Goal: Task Accomplishment & Management: Complete application form

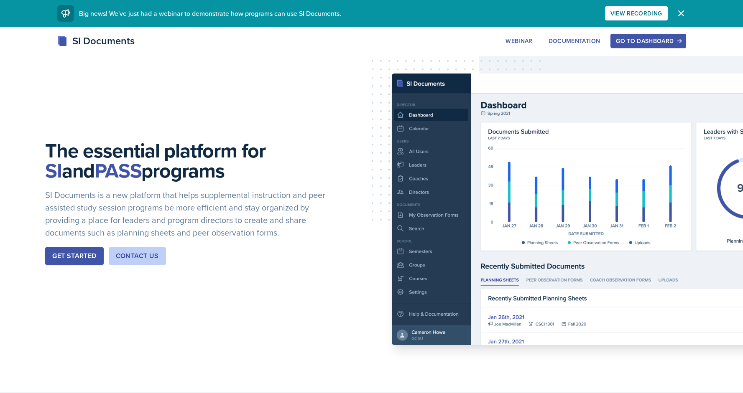
click at [635, 43] on div "Go to Dashboard" at bounding box center [648, 41] width 64 height 7
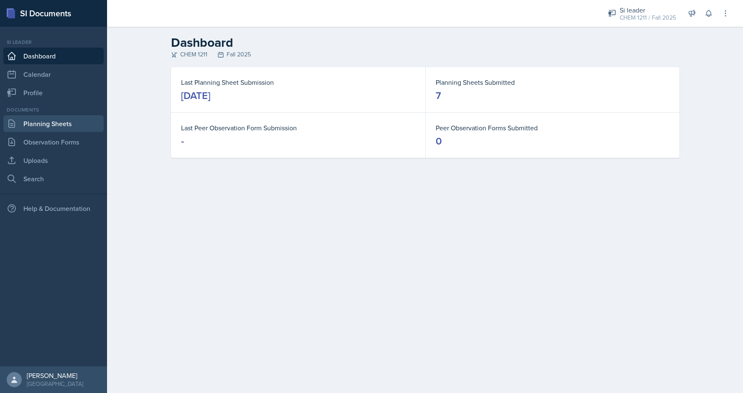
click at [53, 129] on link "Planning Sheets" at bounding box center [53, 123] width 100 height 17
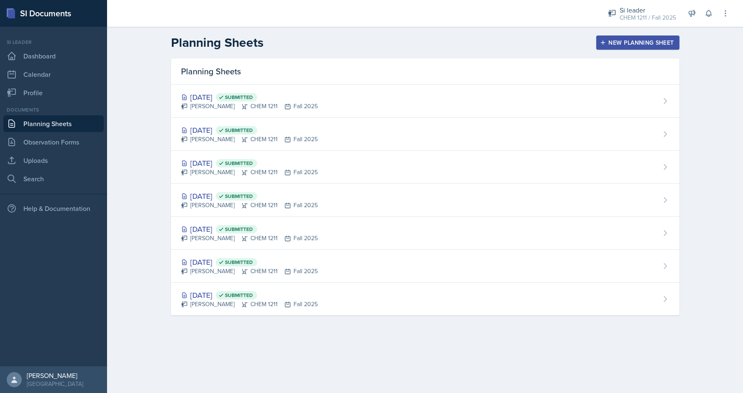
click at [602, 42] on icon "button" at bounding box center [603, 43] width 6 height 6
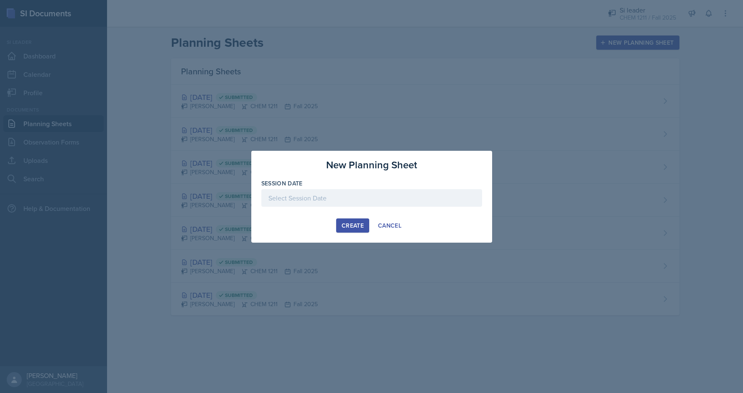
click at [294, 199] on div at bounding box center [371, 198] width 221 height 18
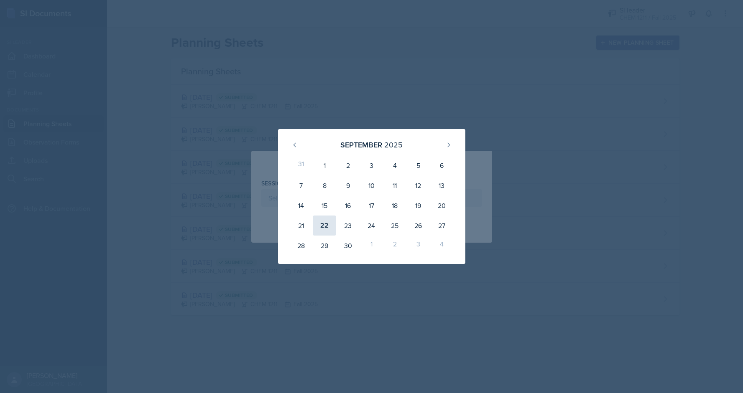
click at [324, 217] on div "22" at bounding box center [324, 226] width 23 height 20
type input "September 22nd, 2025"
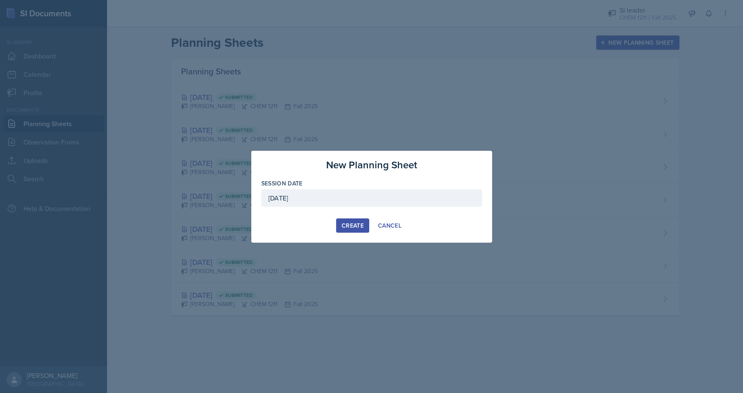
click at [357, 224] on div "Create" at bounding box center [352, 225] width 22 height 7
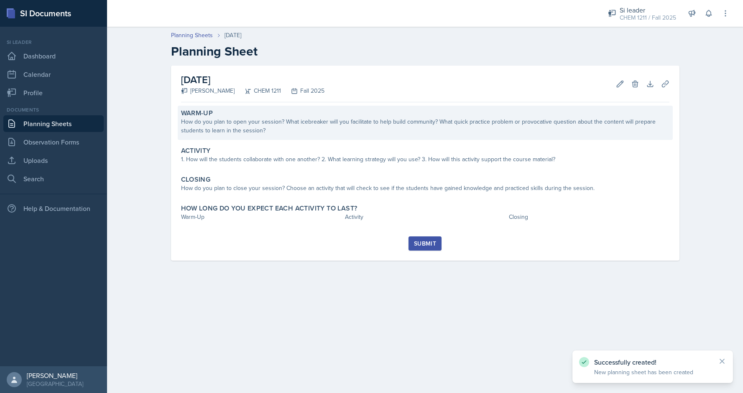
click at [283, 132] on div "How do you plan to open your session? What icebreaker will you facilitate to he…" at bounding box center [425, 126] width 488 height 18
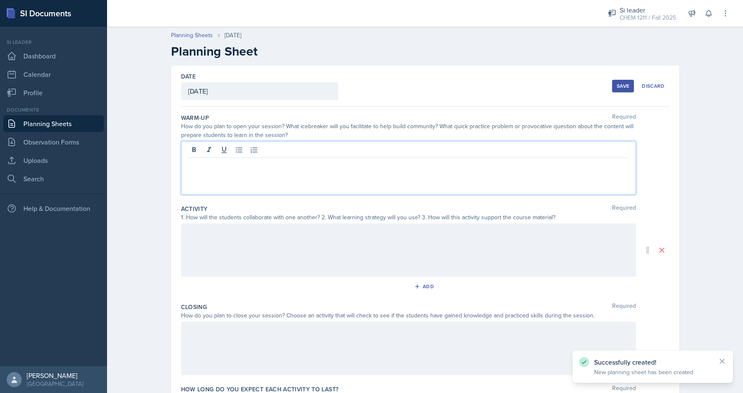
click at [266, 144] on div at bounding box center [408, 168] width 455 height 54
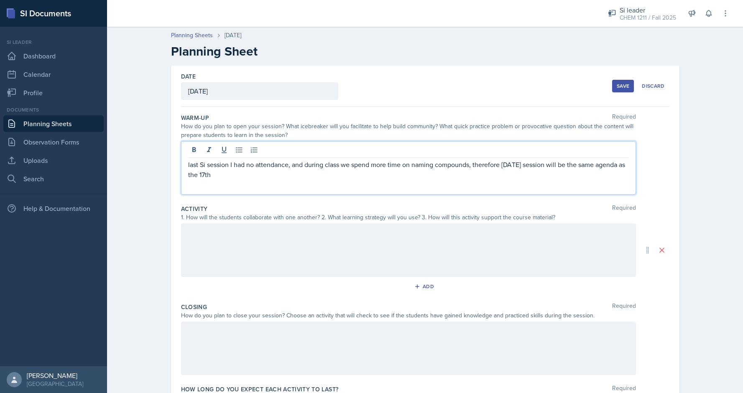
click at [346, 258] on div at bounding box center [408, 251] width 455 height 54
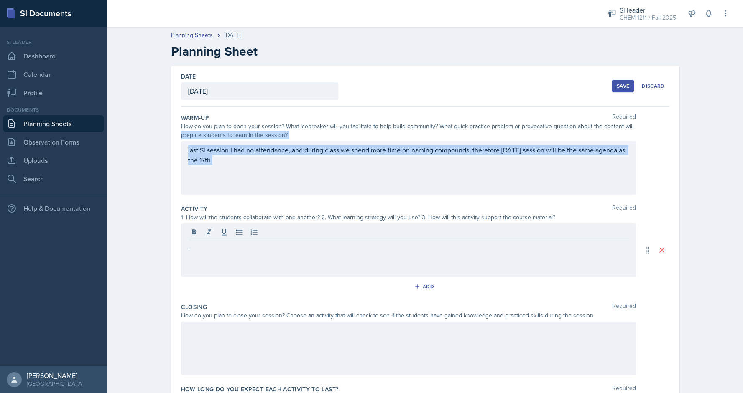
drag, startPoint x: 742, startPoint y: 124, endPoint x: 742, endPoint y: 149, distance: 25.1
click at [742, 149] on div "Planning Sheets Sep 22nd, 2025 Planning Sheet Date September 22nd, 2025 Septemb…" at bounding box center [425, 239] width 636 height 433
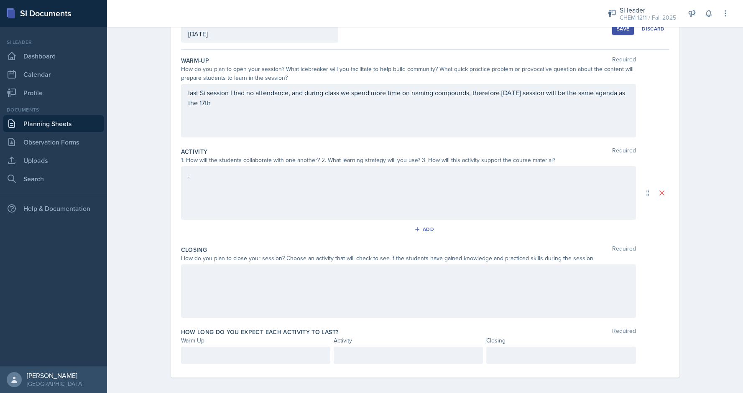
scroll to position [61, 0]
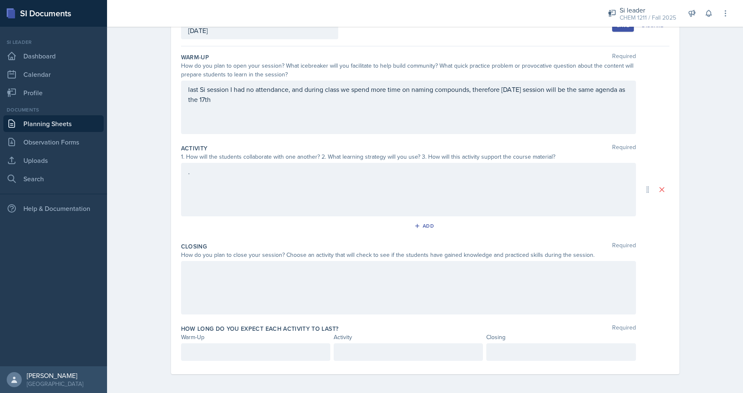
click at [398, 290] on div at bounding box center [408, 288] width 455 height 54
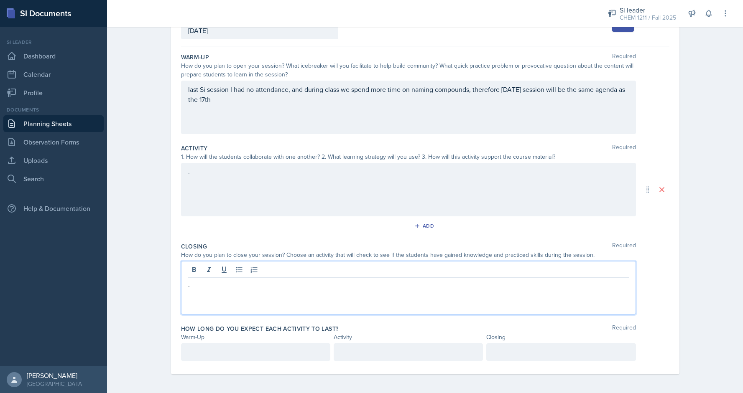
click at [288, 352] on p at bounding box center [255, 352] width 135 height 10
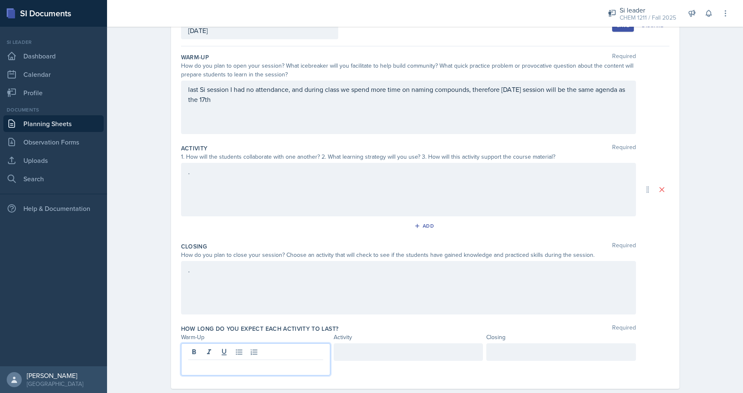
scroll to position [75, 0]
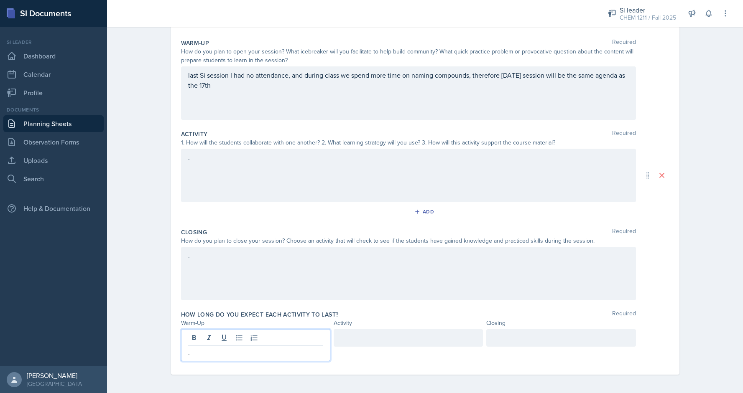
click at [375, 331] on div at bounding box center [408, 338] width 149 height 18
click at [507, 333] on div at bounding box center [560, 338] width 149 height 18
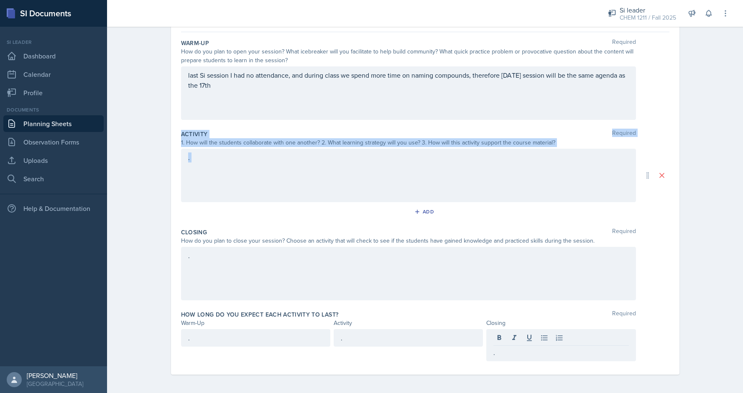
drag, startPoint x: 742, startPoint y: 203, endPoint x: 740, endPoint y: 86, distance: 117.5
click at [740, 86] on div "Planning Sheets Sep 22nd, 2025 Planning Sheet Date September 22nd, 2025 Septemb…" at bounding box center [425, 171] width 636 height 447
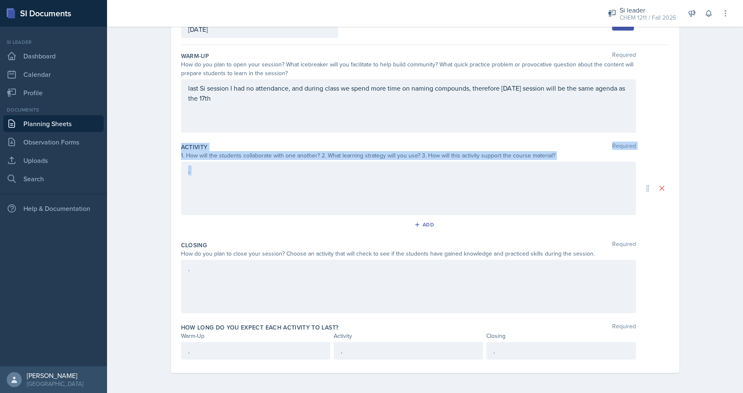
scroll to position [61, 0]
click at [617, 29] on button "Save" at bounding box center [623, 25] width 22 height 13
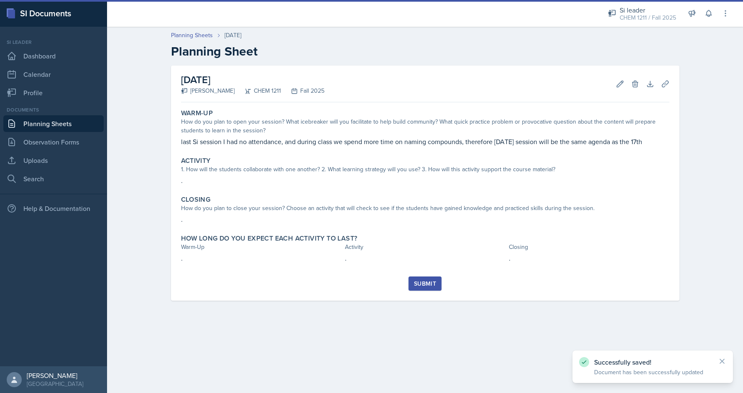
scroll to position [0, 0]
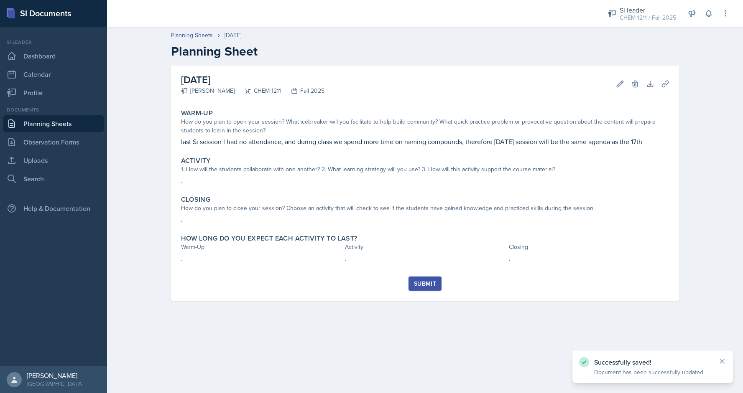
click at [430, 280] on div "Submit" at bounding box center [425, 283] width 22 height 7
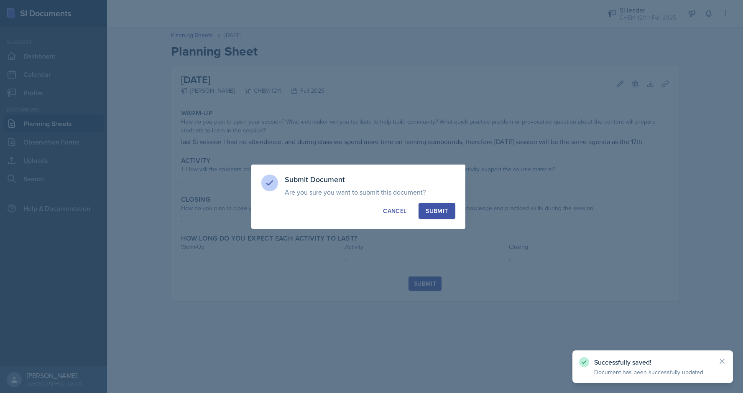
click at [430, 211] on div "Submit" at bounding box center [436, 211] width 22 height 8
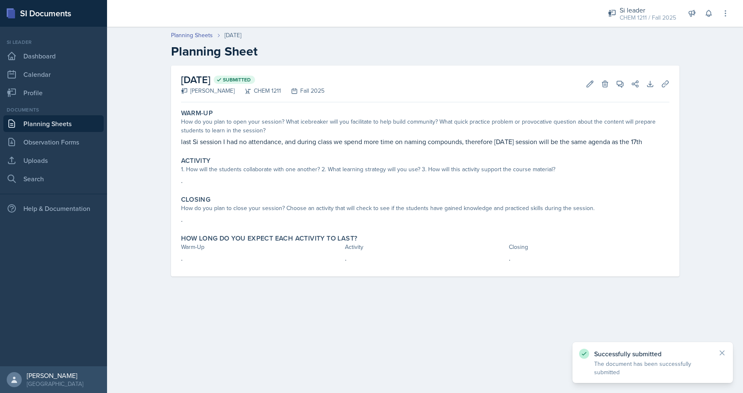
click at [72, 120] on link "Planning Sheets" at bounding box center [53, 123] width 100 height 17
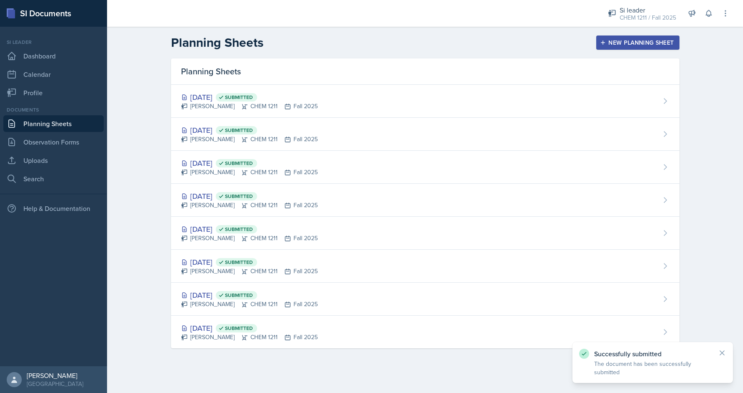
click at [601, 38] on button "New Planning Sheet" at bounding box center [637, 43] width 83 height 14
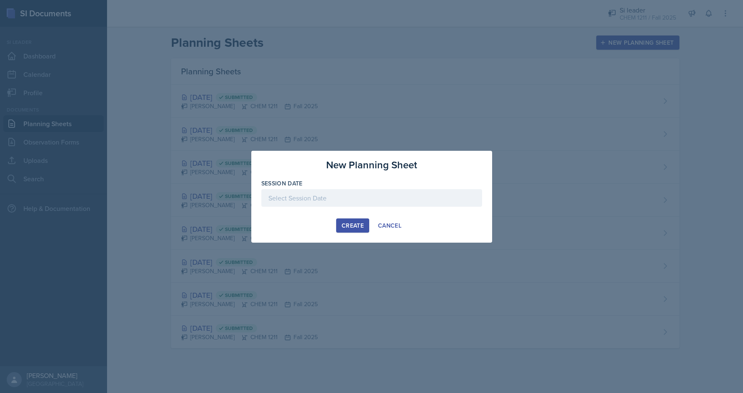
click at [321, 198] on div at bounding box center [371, 198] width 221 height 18
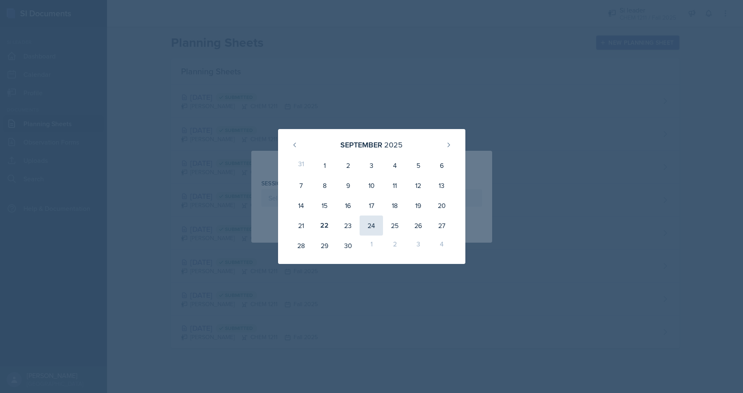
click at [375, 221] on div "24" at bounding box center [370, 226] width 23 height 20
type input "September 24th, 2025"
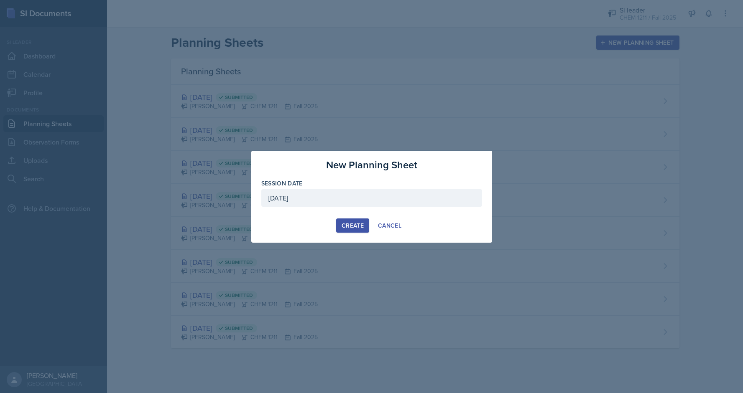
click at [352, 222] on div "Create" at bounding box center [352, 225] width 22 height 7
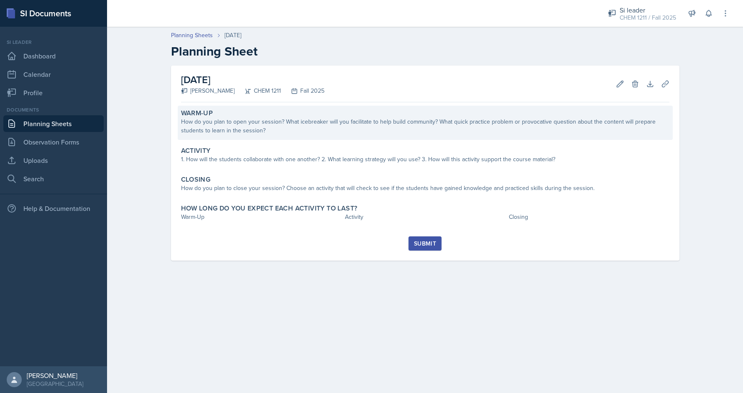
click at [263, 120] on div "How do you plan to open your session? What icebreaker will you facilitate to he…" at bounding box center [425, 126] width 488 height 18
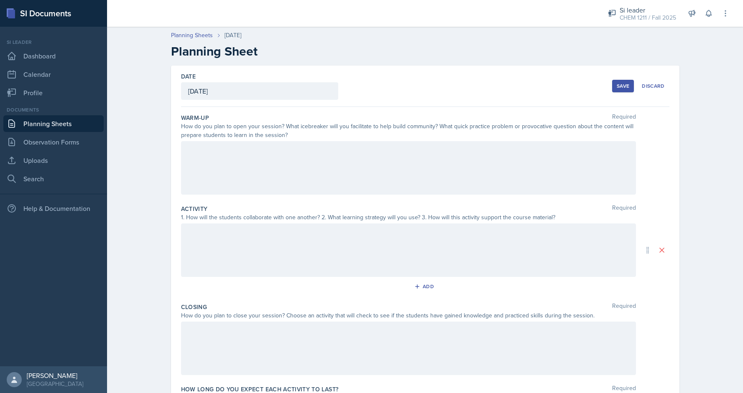
click at [267, 171] on div at bounding box center [408, 168] width 455 height 54
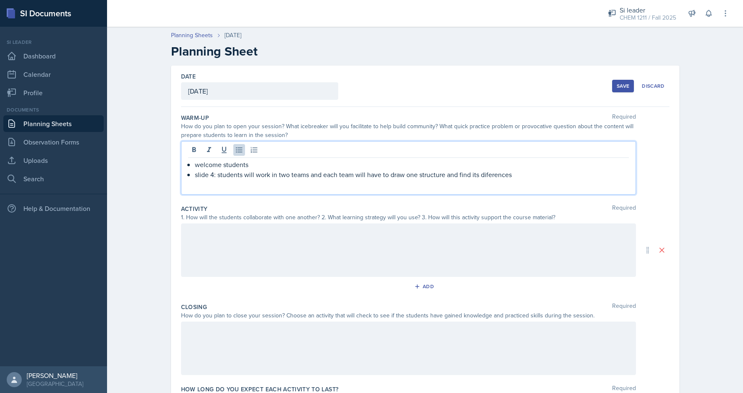
click at [460, 232] on div at bounding box center [408, 251] width 455 height 54
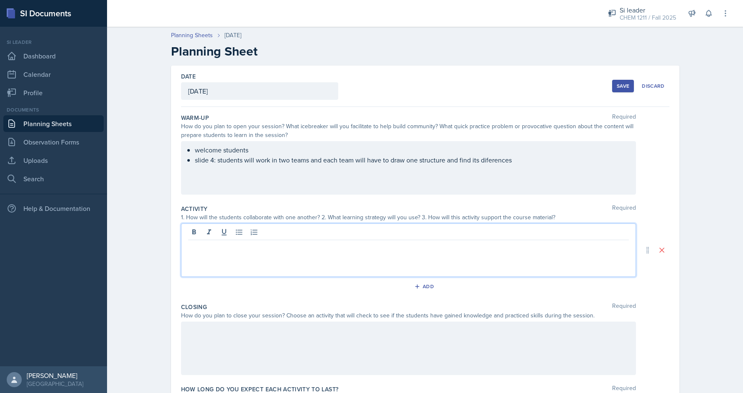
click at [500, 164] on ul "welcome students slide 4: students will work in two teams and each team will ha…" at bounding box center [412, 155] width 434 height 20
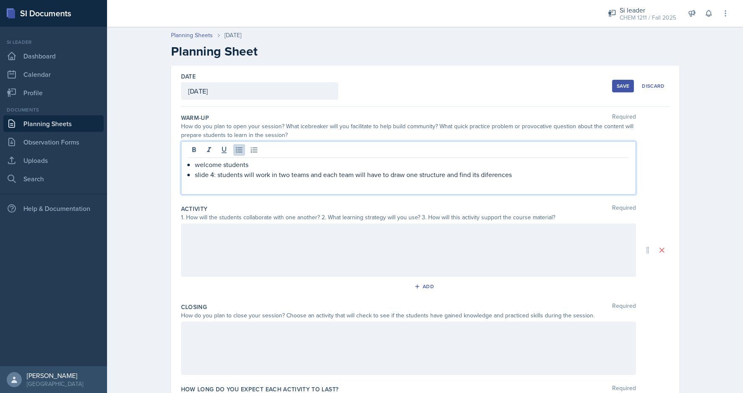
click at [489, 173] on p "slide 4: students will work in two teams and each team will have to draw one st…" at bounding box center [412, 175] width 434 height 10
click at [514, 174] on p "slide 4: students will work in two teams and each team will have to draw one st…" at bounding box center [412, 175] width 434 height 10
click at [548, 277] on div "Activity Required 1. How will the students collaborate with one another? 2. Wha…" at bounding box center [425, 250] width 488 height 98
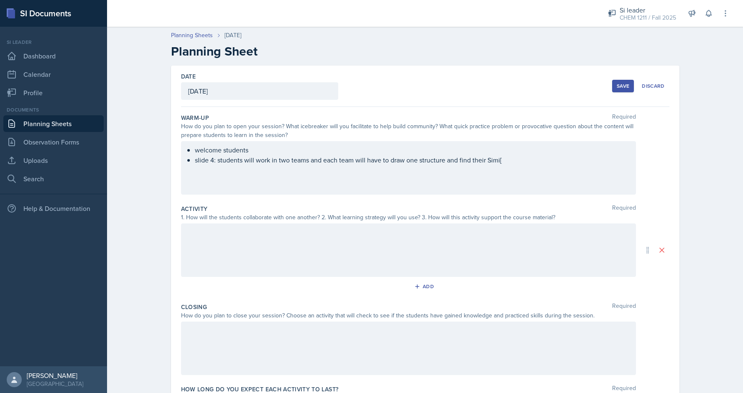
click at [535, 167] on div "welcome students slide 4: students will work in two teams and each team will ha…" at bounding box center [408, 168] width 455 height 54
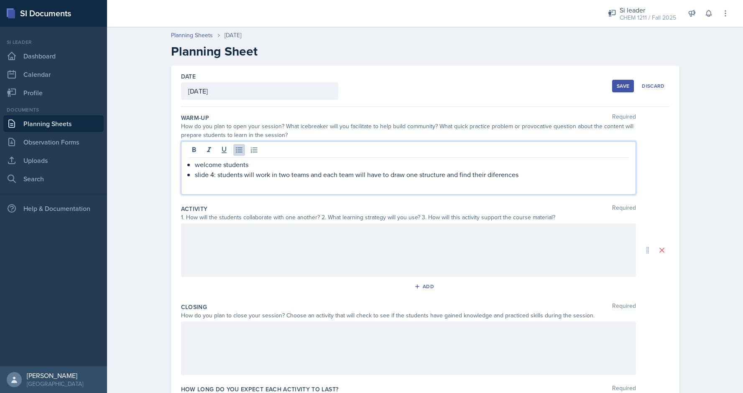
click at [499, 179] on div "welcome students slide 4: students will work in two teams and each team will ha…" at bounding box center [408, 168] width 455 height 54
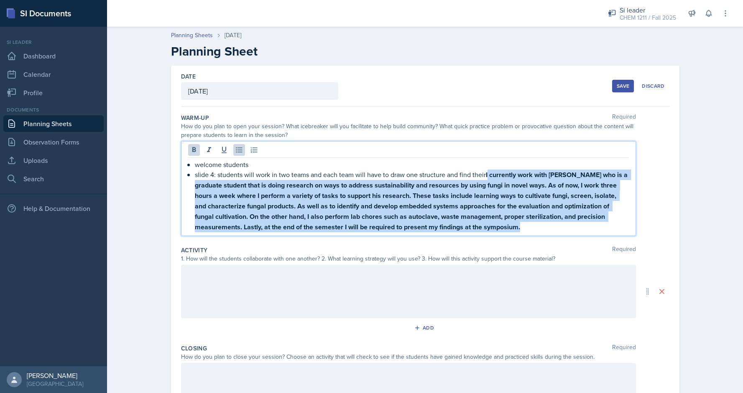
drag, startPoint x: 535, startPoint y: 223, endPoint x: 488, endPoint y: 175, distance: 66.8
click at [488, 175] on p "slide 4: students will work in two teams and each team will have to draw one st…" at bounding box center [412, 201] width 434 height 63
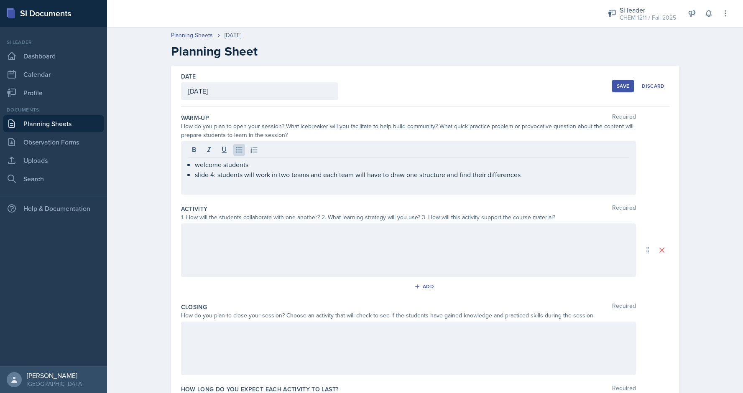
click at [406, 247] on div at bounding box center [408, 251] width 455 height 54
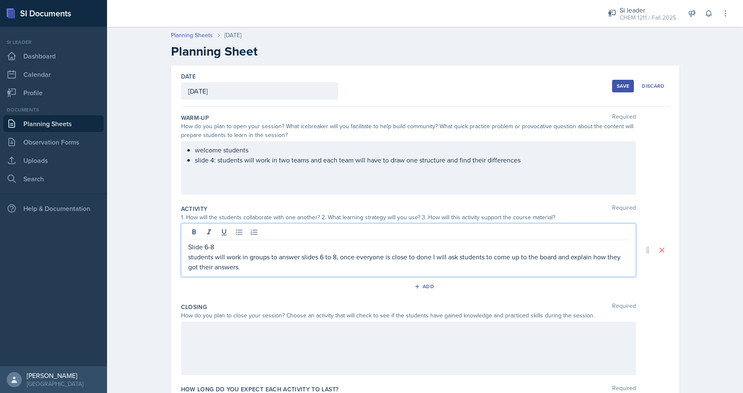
click at [214, 336] on div at bounding box center [408, 349] width 455 height 54
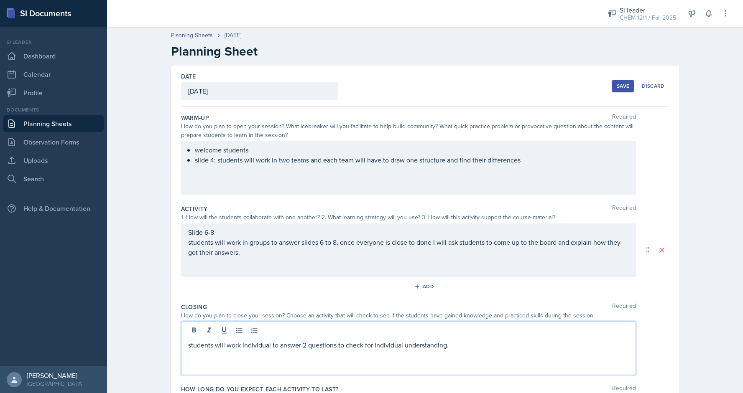
click at [255, 344] on p "students will work individual to answer 2 questions to check for individual und…" at bounding box center [408, 345] width 441 height 10
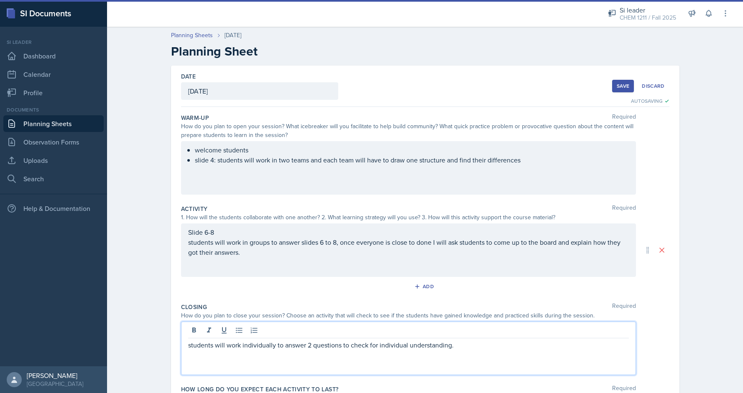
click at [463, 340] on p "students will work individually to answer 2 questions to check for individual u…" at bounding box center [408, 345] width 441 height 10
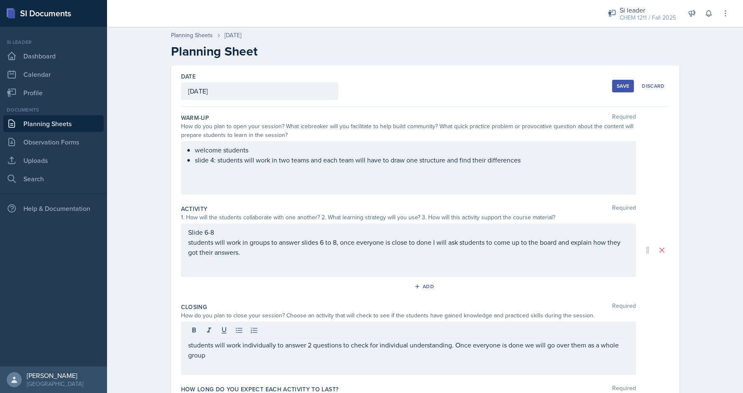
drag, startPoint x: 742, startPoint y: 228, endPoint x: 742, endPoint y: 276, distance: 48.1
click at [742, 276] on div "Planning Sheets Sep 24th, 2025 Planning Sheet Date September 24th, 2025 Septemb…" at bounding box center [425, 239] width 636 height 433
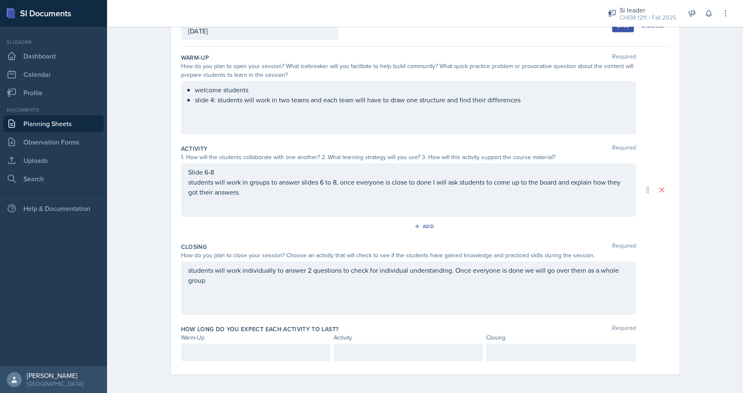
scroll to position [61, 0]
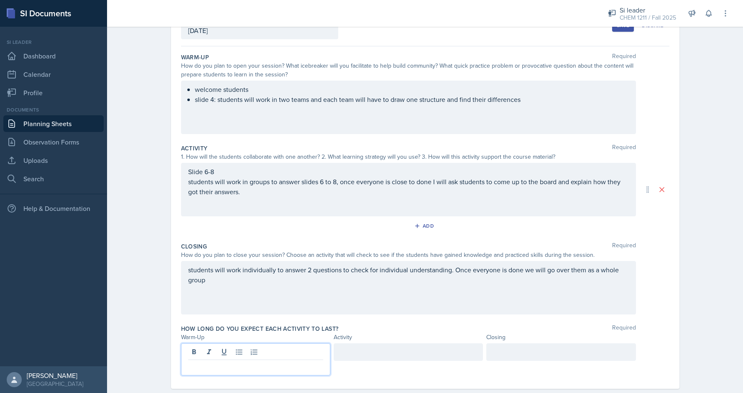
click at [250, 362] on p at bounding box center [255, 367] width 135 height 10
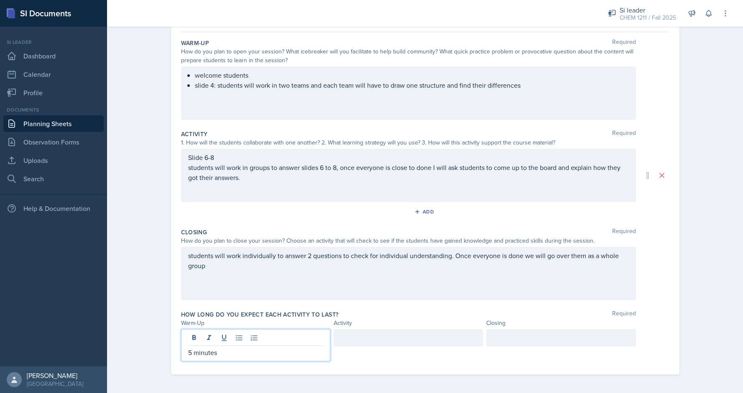
click at [337, 332] on div at bounding box center [408, 338] width 149 height 18
click at [538, 336] on div at bounding box center [560, 338] width 149 height 18
click at [191, 336] on div "5 minutes" at bounding box center [255, 338] width 149 height 18
click at [492, 335] on div "15 minutes" at bounding box center [560, 338] width 149 height 18
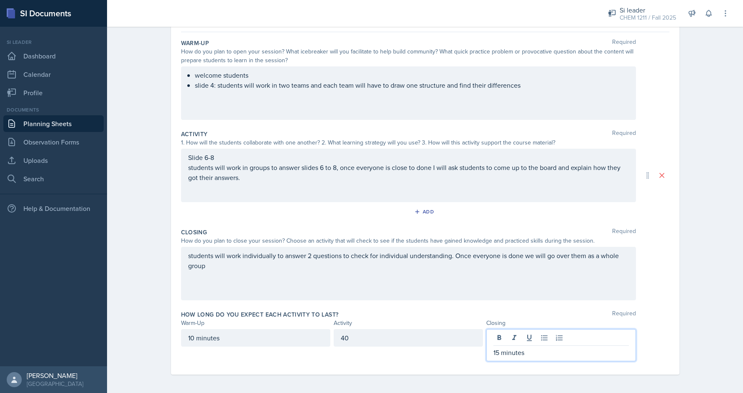
click at [491, 351] on div "15 minutes" at bounding box center [560, 345] width 149 height 32
click at [495, 350] on p "15 minutes" at bounding box center [560, 353] width 135 height 10
click at [499, 353] on p "15 minutes" at bounding box center [560, 353] width 135 height 10
click at [742, 317] on div "Planning Sheets Sep 24th, 2025 Planning Sheet Date September 24th, 2025 Septemb…" at bounding box center [425, 171] width 636 height 447
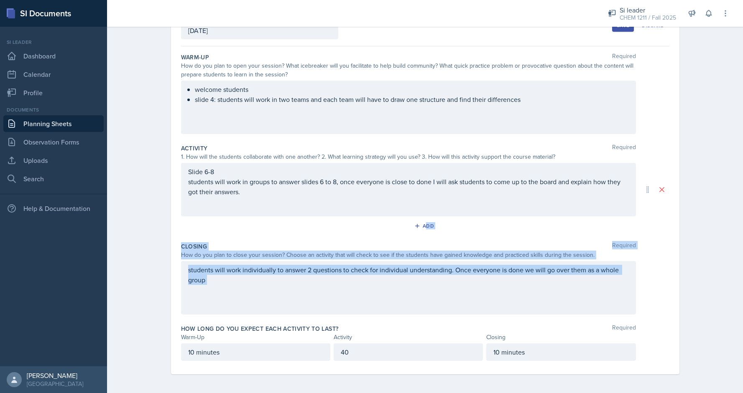
drag, startPoint x: 742, startPoint y: 277, endPoint x: 742, endPoint y: 167, distance: 109.9
click at [742, 167] on div "Planning Sheets Sep 24th, 2025 Planning Sheet Date September 24th, 2025 Septemb…" at bounding box center [425, 178] width 636 height 433
click at [621, 29] on button "Save" at bounding box center [623, 25] width 22 height 13
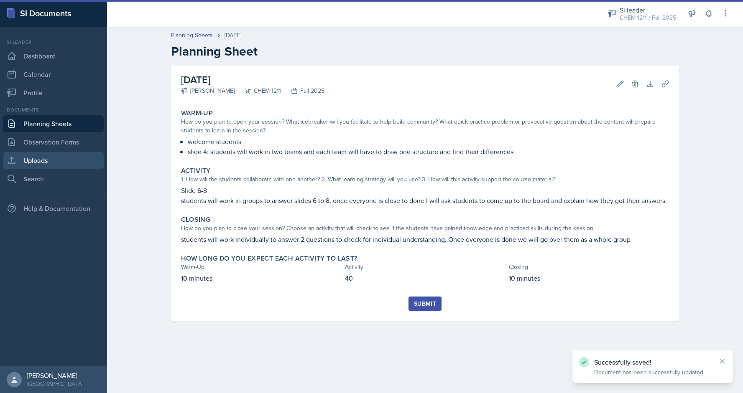
scroll to position [0, 0]
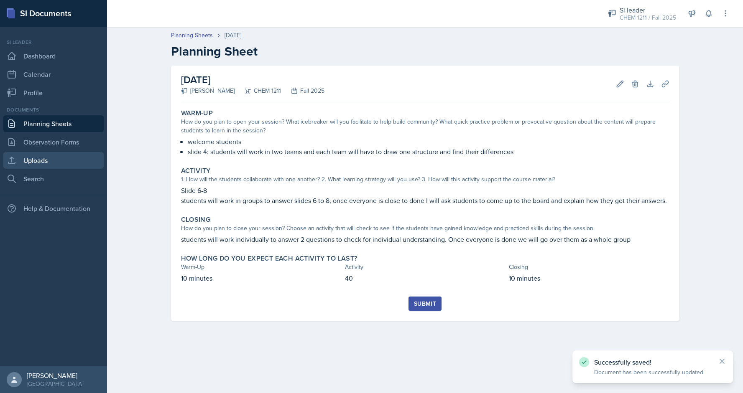
click at [51, 158] on link "Uploads" at bounding box center [53, 160] width 100 height 17
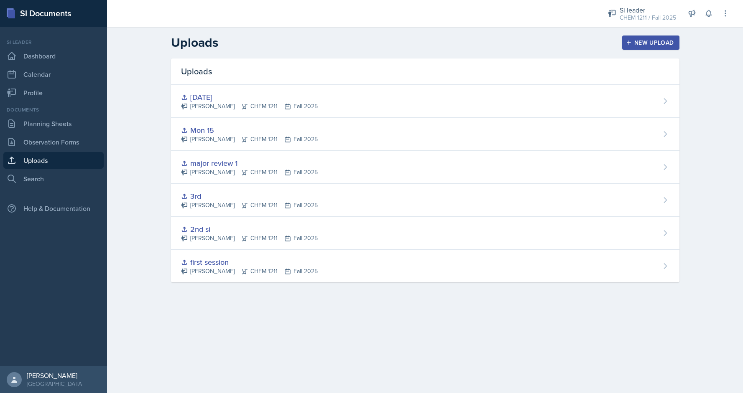
click at [628, 40] on icon "button" at bounding box center [629, 43] width 6 height 6
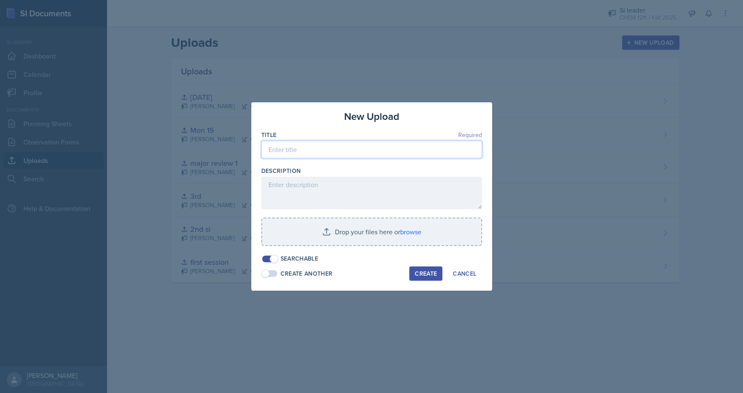
click at [316, 153] on input at bounding box center [371, 150] width 221 height 18
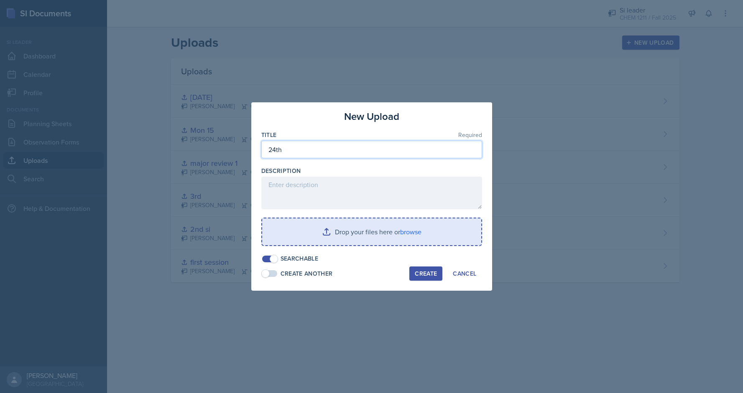
type input "24th"
click at [360, 227] on input "file" at bounding box center [371, 232] width 219 height 27
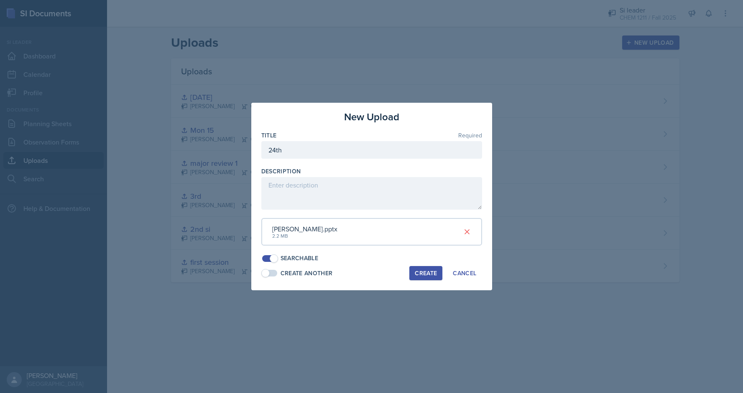
click at [422, 270] on div "Create" at bounding box center [426, 273] width 22 height 7
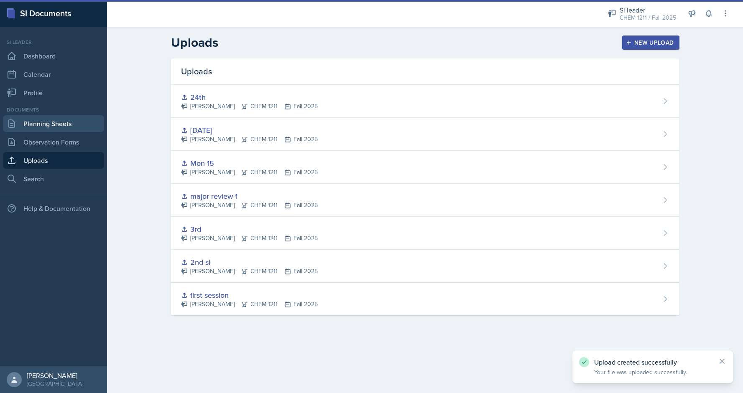
click at [61, 122] on link "Planning Sheets" at bounding box center [53, 123] width 100 height 17
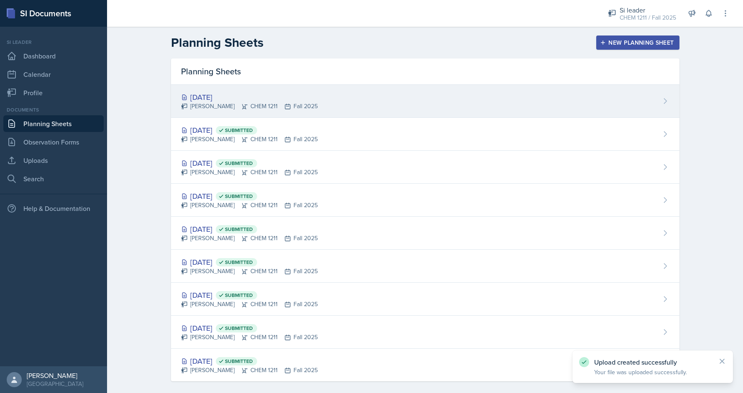
click at [647, 97] on div "Sep 24th, 2025 Jaqueline Martinez CHEM 1211 Fall 2025" at bounding box center [425, 101] width 508 height 33
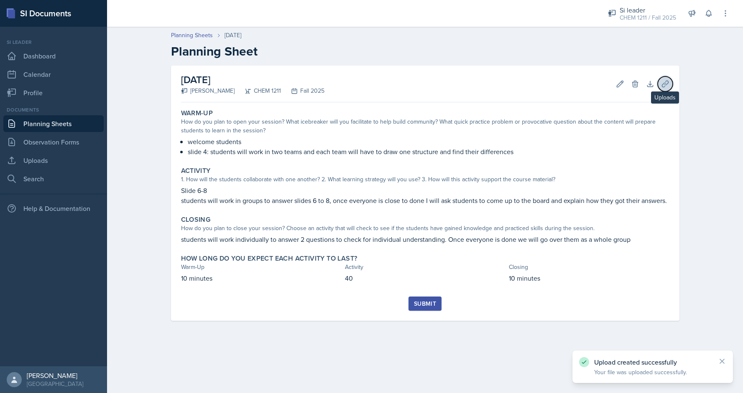
click at [658, 87] on button "Uploads" at bounding box center [664, 83] width 15 height 15
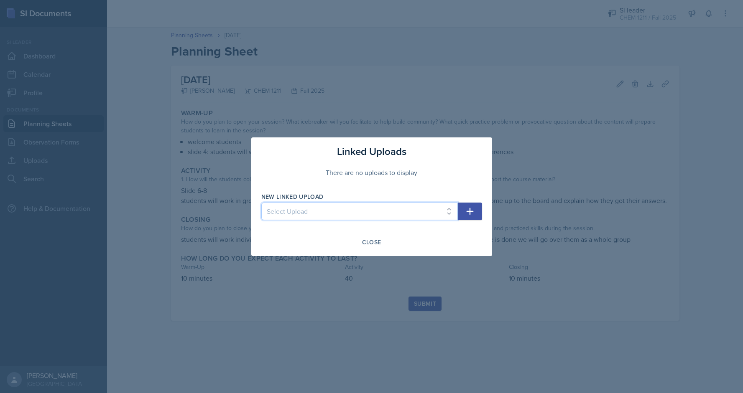
click at [398, 216] on select "Select Upload first session 2nd si 3rd major review 1 Mon 15 17th sep 24th" at bounding box center [359, 212] width 196 height 18
select select "74f17a8c-c7b3-447a-9c97-39851a161a05"
click at [261, 203] on select "Select Upload first session 2nd si 3rd major review 1 Mon 15 17th sep 24th" at bounding box center [359, 212] width 196 height 18
click at [469, 207] on icon "button" at bounding box center [470, 211] width 10 height 10
select select
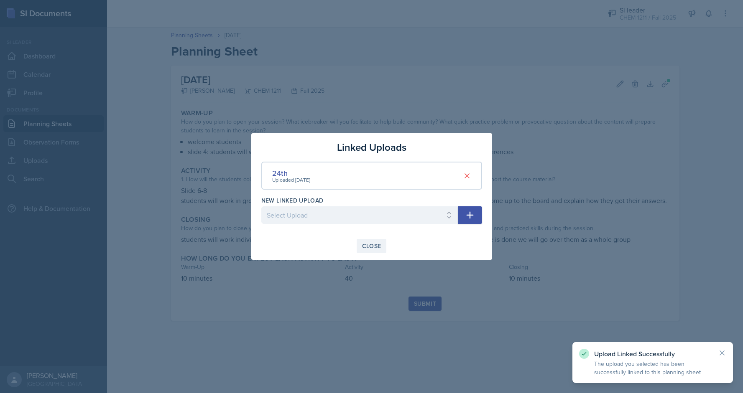
click at [370, 247] on div "Close" at bounding box center [371, 246] width 19 height 7
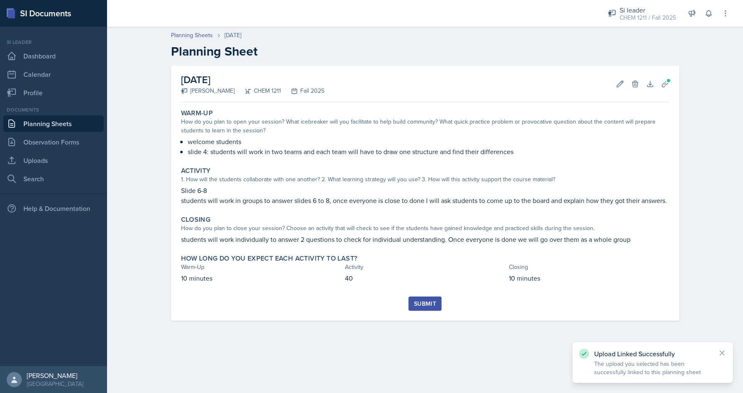
click at [424, 308] on button "Submit" at bounding box center [424, 304] width 33 height 14
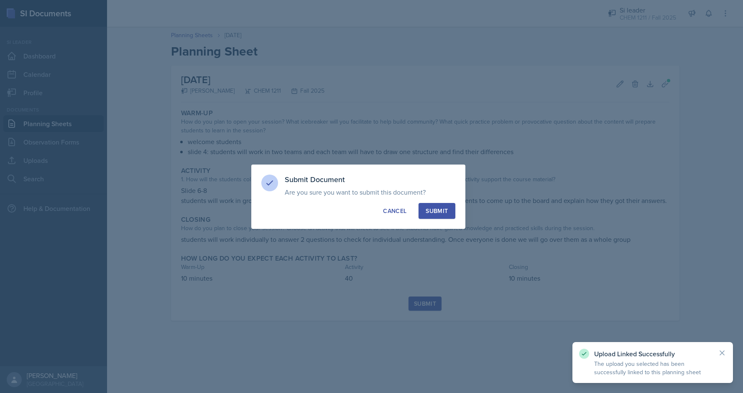
click at [436, 208] on div "Submit" at bounding box center [436, 211] width 22 height 8
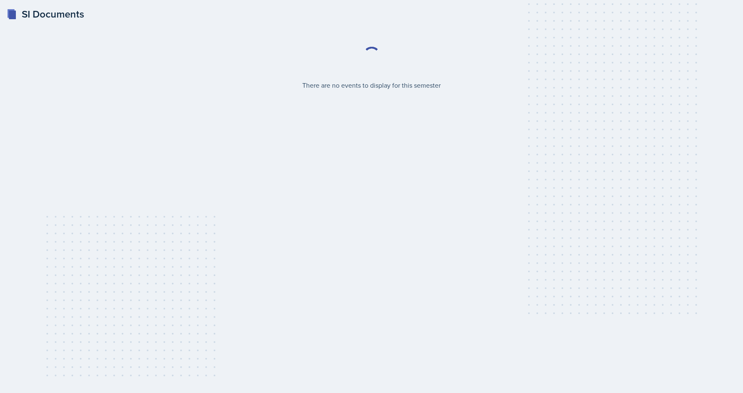
select select "2bed604d-1099-4043-b1bc-2365e8740244"
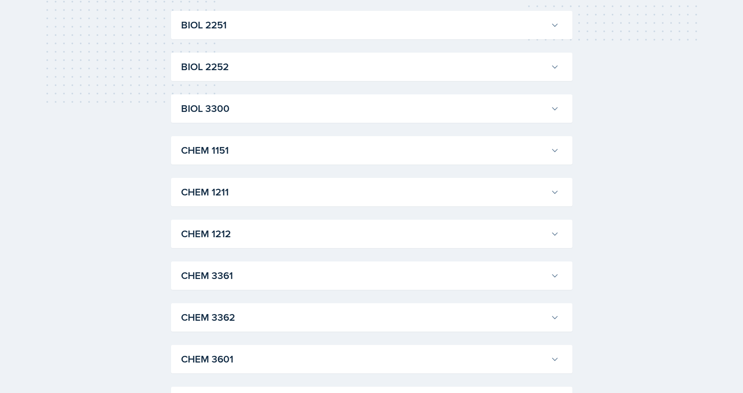
scroll to position [280, 0]
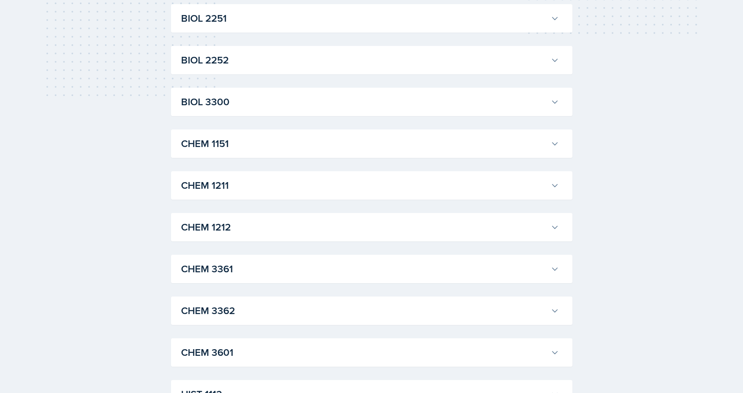
click at [550, 190] on button "CHEM 1211" at bounding box center [369, 185] width 381 height 18
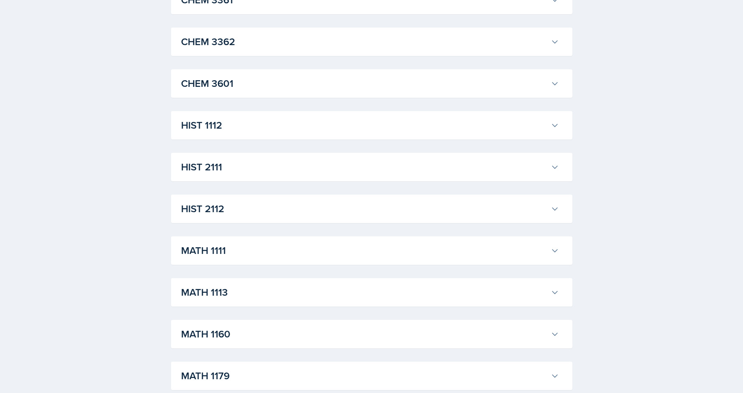
scroll to position [2062, 0]
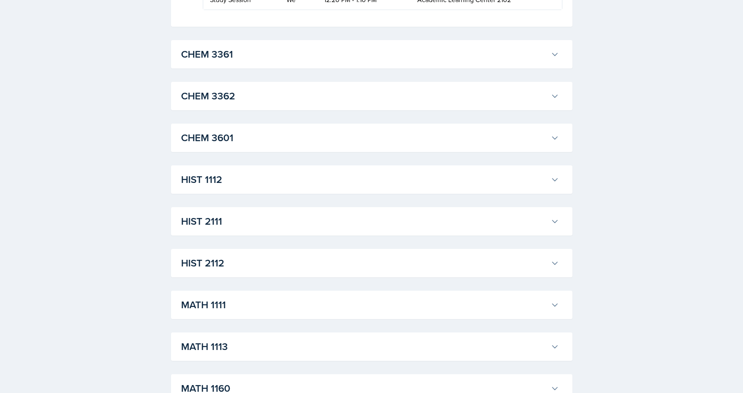
scroll to position [2367, 0]
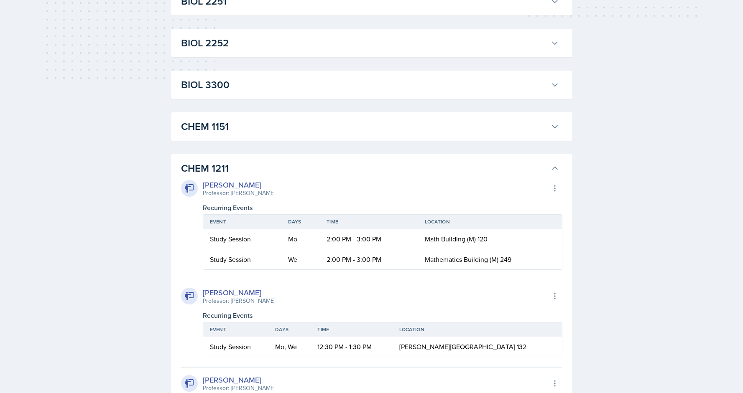
scroll to position [0, 0]
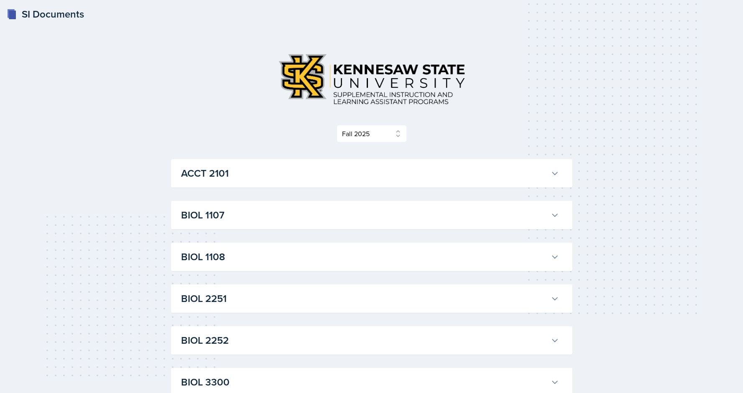
click at [539, 169] on h3 "ACCT 2101" at bounding box center [364, 173] width 366 height 15
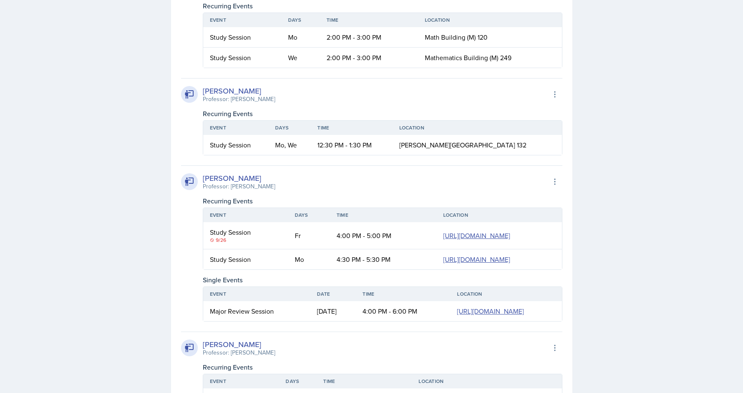
scroll to position [2085, 0]
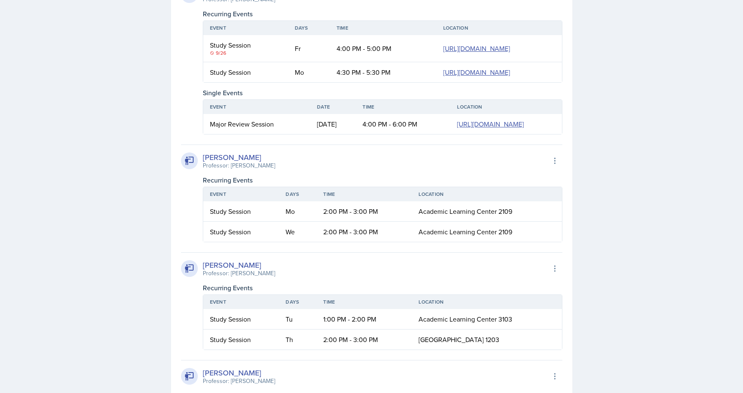
scroll to position [2866, 0]
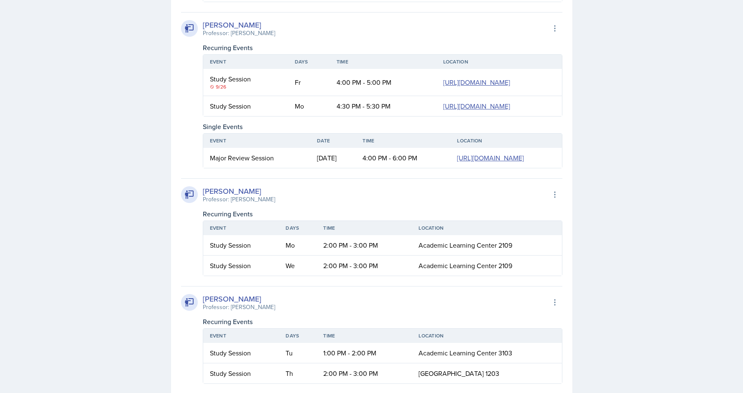
scroll to position [3985, 0]
